Goal: Task Accomplishment & Management: Manage account settings

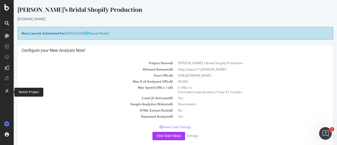
click at [6, 91] on icon at bounding box center [7, 90] width 3 height 3
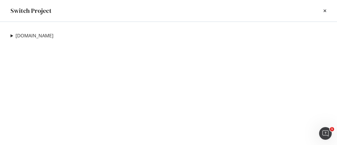
click at [12, 36] on summary "[DOMAIN_NAME]" at bounding box center [32, 35] width 43 height 7
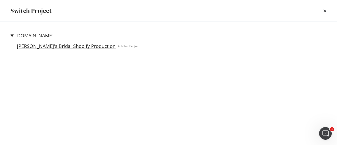
click at [67, 47] on link "[PERSON_NAME]'s Bridal Shopify Production" at bounding box center [66, 46] width 103 height 6
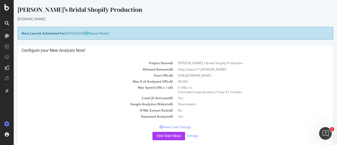
drag, startPoint x: 233, startPoint y: 69, endPoint x: 196, endPoint y: 70, distance: 36.8
click at [196, 70] on td "(http|https)://*.shop.davidsbridal.com" at bounding box center [252, 69] width 154 height 6
click at [7, 6] on icon at bounding box center [6, 7] width 5 height 6
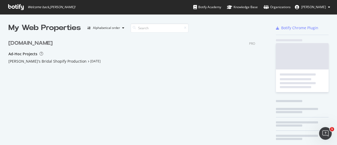
scroll to position [141, 328]
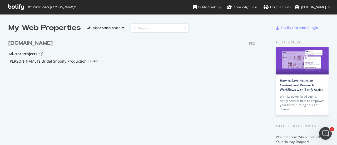
click at [9, 4] on icon at bounding box center [16, 7] width 16 height 6
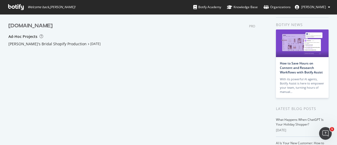
scroll to position [0, 0]
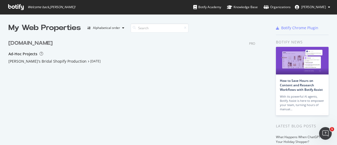
click at [17, 7] on icon at bounding box center [16, 7] width 16 height 6
click at [317, 8] on span "[PERSON_NAME]" at bounding box center [313, 7] width 25 height 4
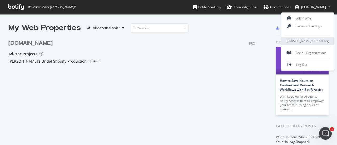
click at [307, 41] on span "David's Bridal org" at bounding box center [307, 41] width 42 height 4
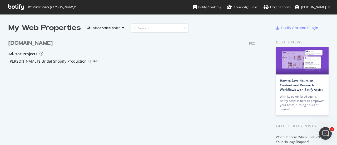
click at [303, 8] on span "[PERSON_NAME]" at bounding box center [313, 7] width 25 height 4
click at [14, 7] on icon at bounding box center [16, 7] width 16 height 6
click at [301, 9] on span "[PERSON_NAME]" at bounding box center [313, 7] width 25 height 4
click at [129, 90] on div "davidsbridal.com PRO Ad-Hoc Projects David's Bridal Shopify Production Sep 2nd …" at bounding box center [133, 70] width 251 height 74
click at [16, 7] on icon at bounding box center [16, 7] width 16 height 6
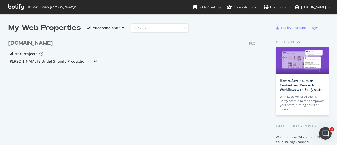
click at [303, 8] on span "[PERSON_NAME]" at bounding box center [313, 7] width 25 height 4
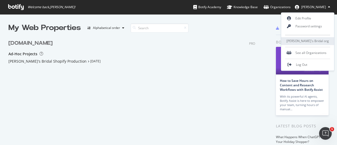
click at [301, 40] on span "David's Bridal org" at bounding box center [307, 41] width 42 height 4
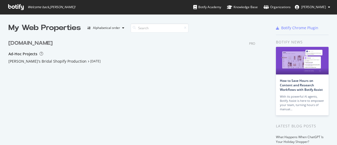
scroll to position [141, 328]
click at [304, 8] on span "[PERSON_NAME]" at bounding box center [313, 7] width 25 height 4
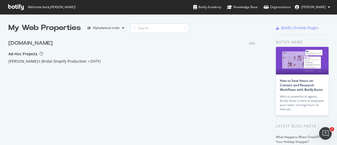
click at [10, 5] on icon at bounding box center [16, 7] width 16 height 6
click at [301, 6] on span "[PERSON_NAME]" at bounding box center [313, 7] width 25 height 4
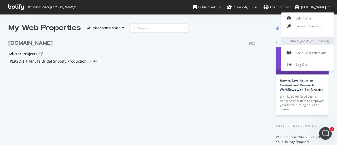
click at [300, 40] on span "[PERSON_NAME]'s Bridal org" at bounding box center [307, 41] width 42 height 4
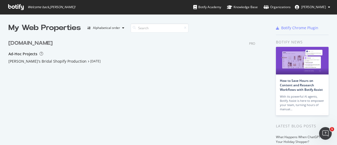
click at [315, 7] on span "[PERSON_NAME]" at bounding box center [313, 7] width 25 height 4
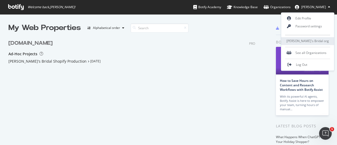
click at [300, 41] on span "David's Bridal org" at bounding box center [307, 41] width 42 height 4
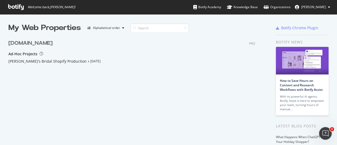
click at [14, 7] on icon at bounding box center [16, 7] width 16 height 6
click at [15, 7] on icon at bounding box center [16, 7] width 16 height 6
click at [303, 7] on span "[PERSON_NAME]" at bounding box center [313, 7] width 25 height 4
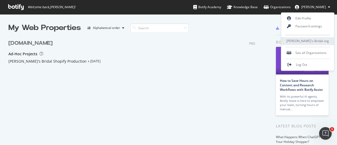
click at [293, 40] on span "David's Bridal org" at bounding box center [307, 41] width 42 height 4
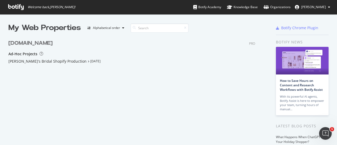
click at [306, 6] on span "[PERSON_NAME]" at bounding box center [313, 7] width 25 height 4
click at [211, 89] on div "davidsbridal.com PRO Ad-Hoc Projects David's Bridal Shopify Production Sep 2nd …" at bounding box center [133, 70] width 251 height 74
click at [122, 28] on icon "button" at bounding box center [123, 27] width 2 height 3
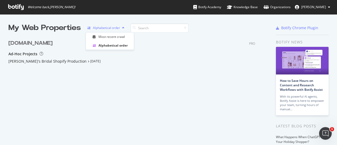
click at [122, 28] on icon "button" at bounding box center [123, 27] width 2 height 3
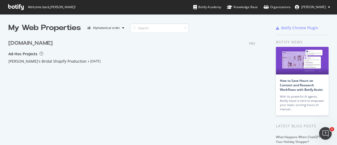
click at [14, 6] on icon at bounding box center [16, 7] width 16 height 6
click at [271, 7] on div "Organizations" at bounding box center [276, 6] width 27 height 5
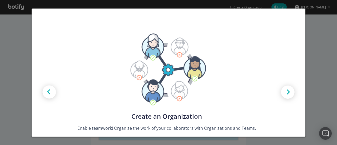
click at [322, 68] on div "Create new Projects for your Teams Create the exact model that matches your Org…" at bounding box center [168, 72] width 337 height 145
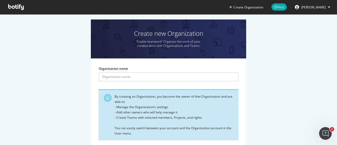
click at [305, 4] on button "[PERSON_NAME]" at bounding box center [312, 7] width 44 height 8
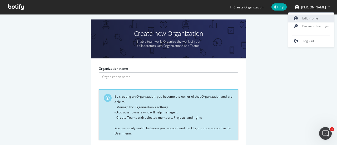
click at [305, 18] on link "Edit Profile" at bounding box center [311, 18] width 46 height 8
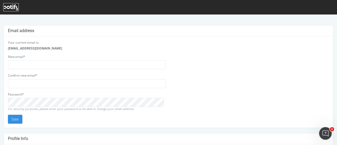
click at [12, 9] on icon at bounding box center [11, 7] width 16 height 6
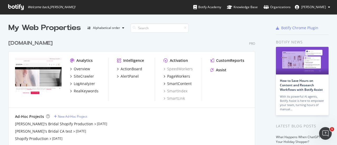
click at [44, 43] on div "[DOMAIN_NAME]" at bounding box center [30, 43] width 44 height 8
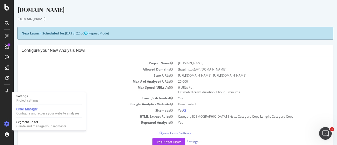
click at [102, 108] on td "Sitemaps" at bounding box center [99, 110] width 154 height 6
click at [68, 73] on td "Start URLs" at bounding box center [99, 75] width 154 height 6
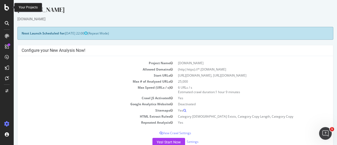
click at [6, 6] on icon at bounding box center [6, 7] width 5 height 6
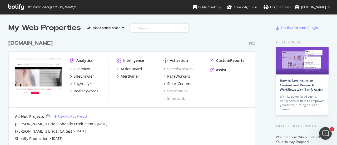
click at [42, 44] on div "[DOMAIN_NAME]" at bounding box center [30, 43] width 44 height 8
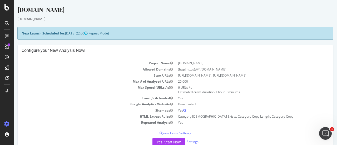
click at [8, 46] on icon at bounding box center [7, 46] width 4 height 4
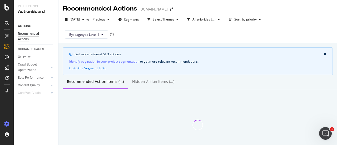
click at [7, 124] on icon at bounding box center [6, 123] width 5 height 5
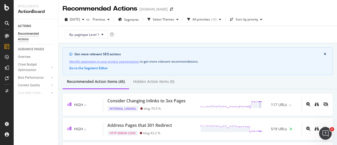
click at [4, 4] on div at bounding box center [7, 72] width 14 height 145
click at [7, 8] on icon at bounding box center [6, 7] width 5 height 6
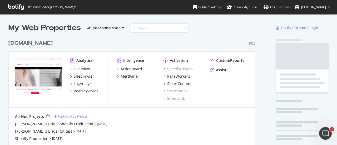
scroll to position [141, 328]
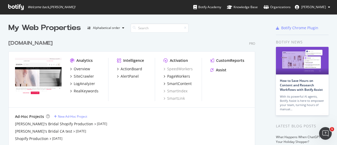
click at [313, 8] on span "[PERSON_NAME]" at bounding box center [313, 7] width 25 height 4
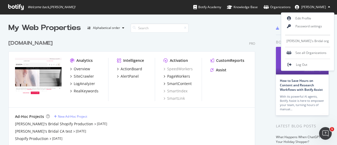
click at [303, 7] on span "[PERSON_NAME]" at bounding box center [313, 7] width 25 height 4
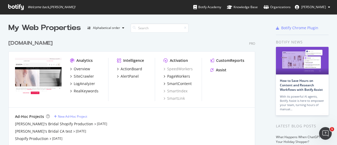
click at [16, 7] on icon at bounding box center [16, 7] width 16 height 6
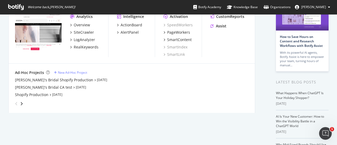
scroll to position [0, 0]
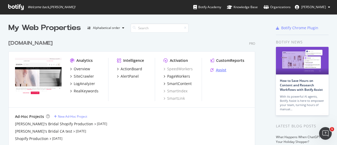
click at [219, 70] on div "Assist" at bounding box center [221, 69] width 11 height 5
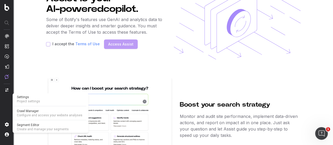
click at [25, 96] on span "Settings" at bounding box center [50, 97] width 67 height 4
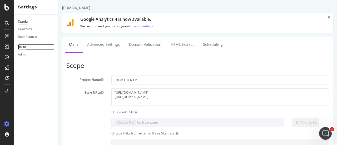
click at [23, 45] on div "Users" at bounding box center [22, 47] width 8 height 6
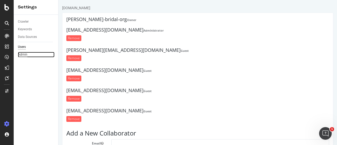
click at [23, 53] on div "Admin" at bounding box center [22, 55] width 9 height 6
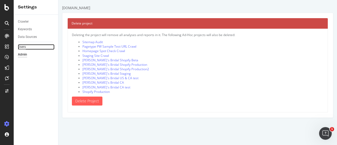
click at [22, 47] on div "Users" at bounding box center [22, 47] width 8 height 6
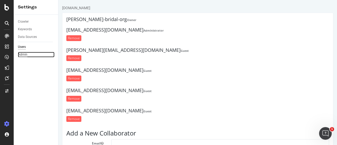
click at [24, 55] on div "Admin" at bounding box center [22, 55] width 9 height 6
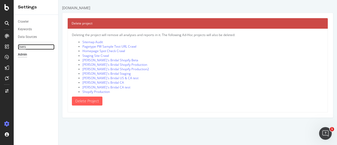
click at [22, 48] on div "Users" at bounding box center [22, 47] width 8 height 6
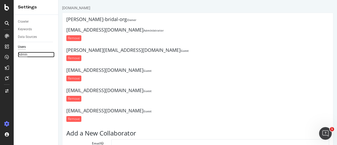
click at [23, 54] on div "Admin" at bounding box center [22, 55] width 9 height 6
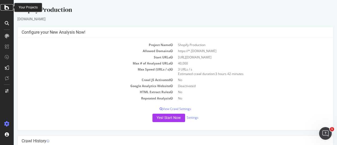
click at [6, 8] on icon at bounding box center [6, 7] width 5 height 6
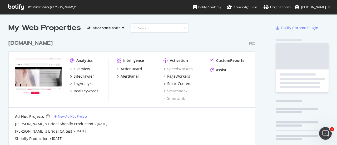
scroll to position [141, 328]
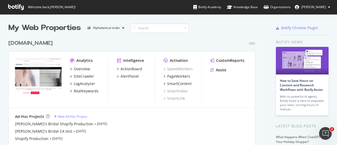
click at [39, 39] on div "[DOMAIN_NAME] Pro Analytics Overview SiteCrawler LogAnalyzer RealKeywords Intel…" at bounding box center [133, 95] width 251 height 124
click at [34, 45] on div "[DOMAIN_NAME]" at bounding box center [30, 43] width 44 height 8
